Goal: Transaction & Acquisition: Book appointment/travel/reservation

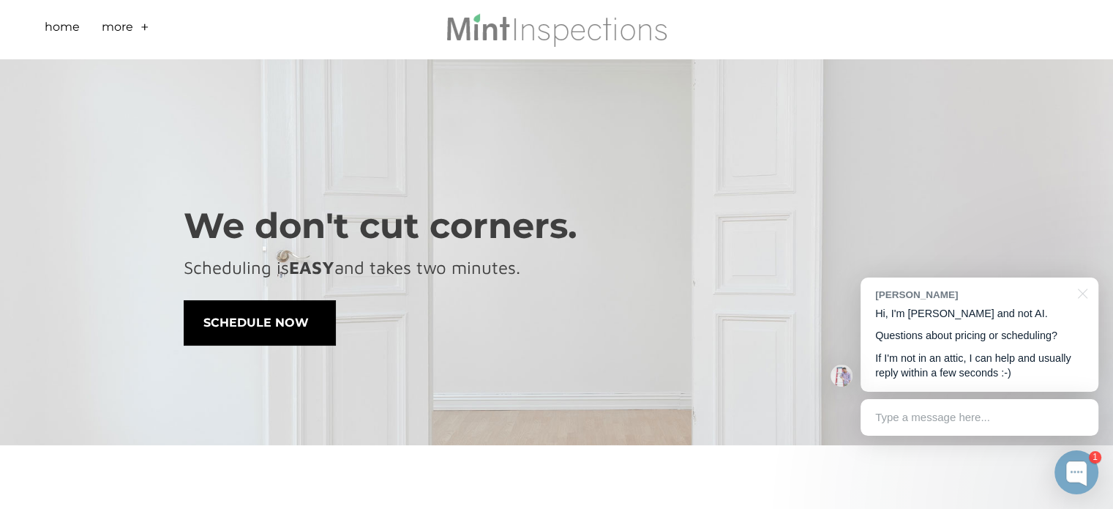
click at [274, 321] on span "schedule now" at bounding box center [259, 323] width 151 height 44
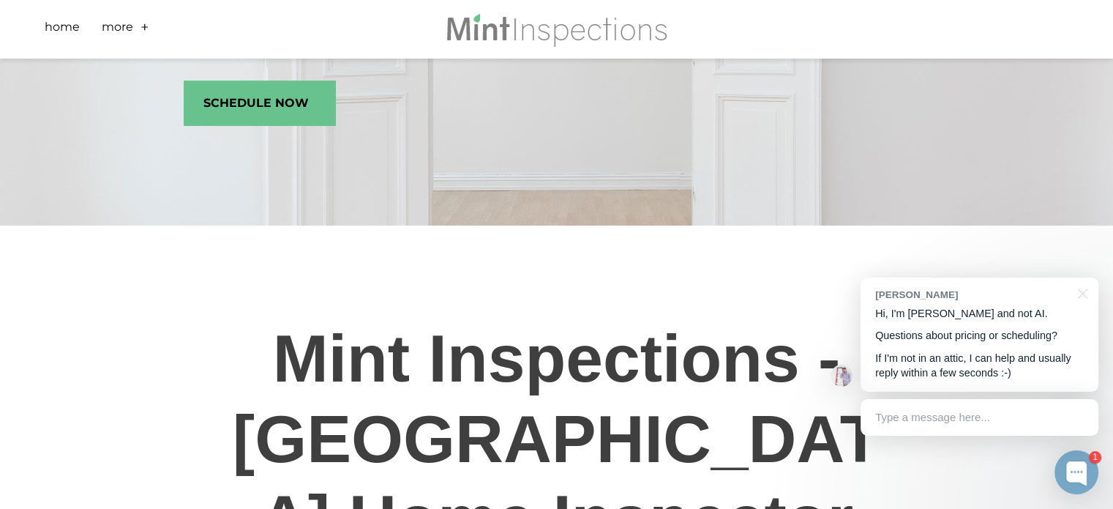
scroll to position [220, 0]
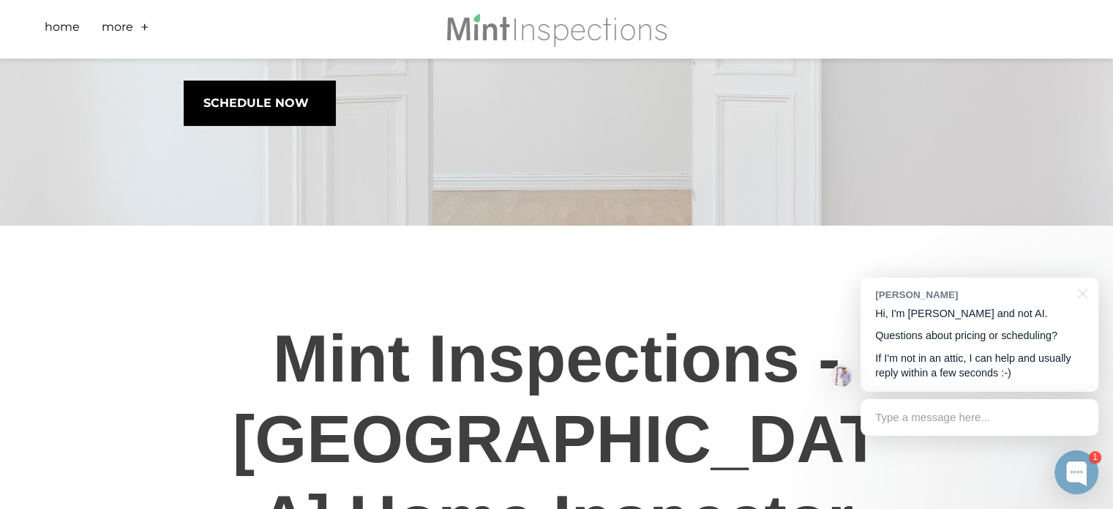
click at [285, 99] on span "schedule now" at bounding box center [259, 103] width 151 height 44
